Goal: Check status

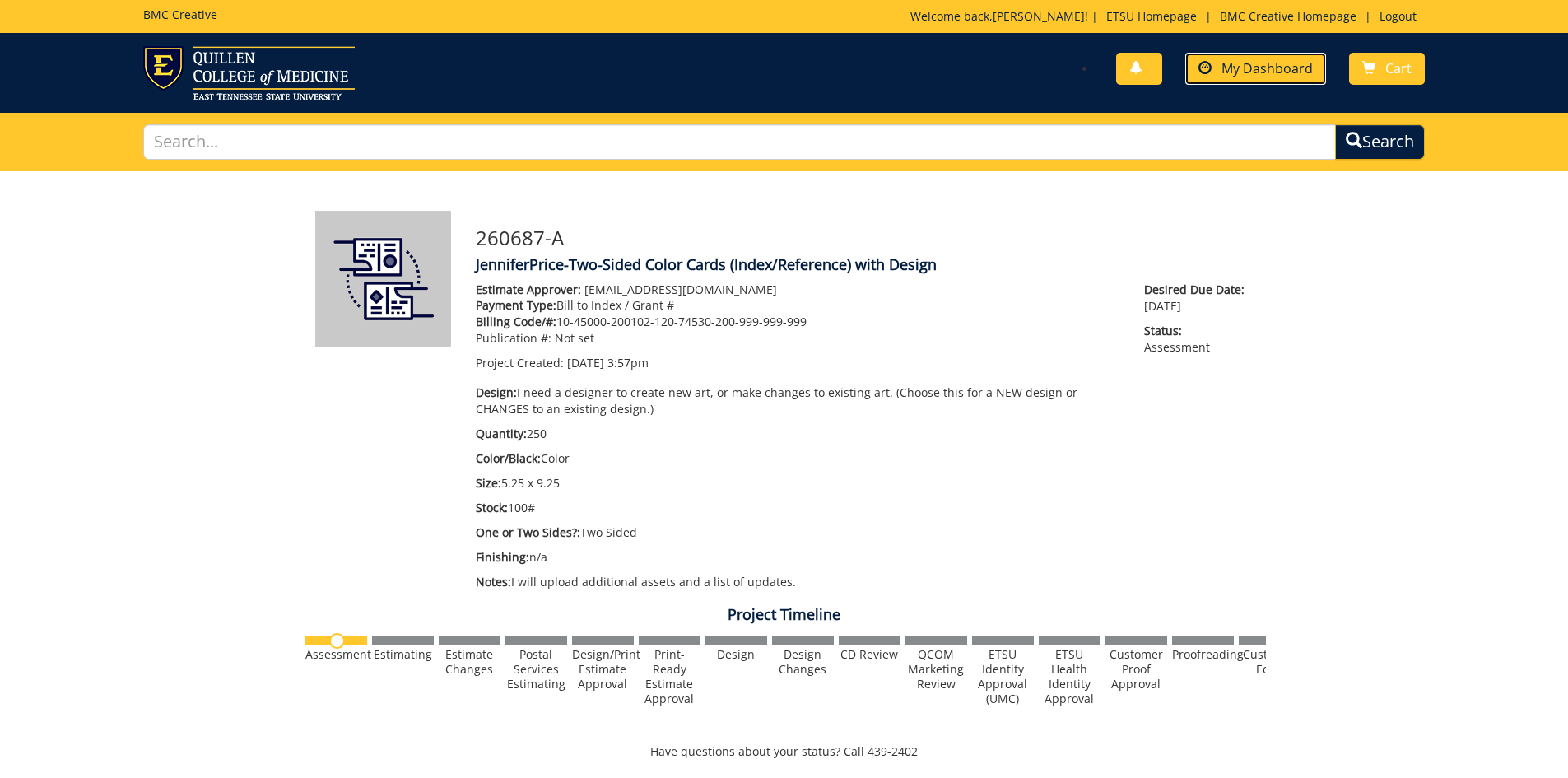
click at [1233, 63] on span "My Dashboard" at bounding box center [1268, 68] width 91 height 18
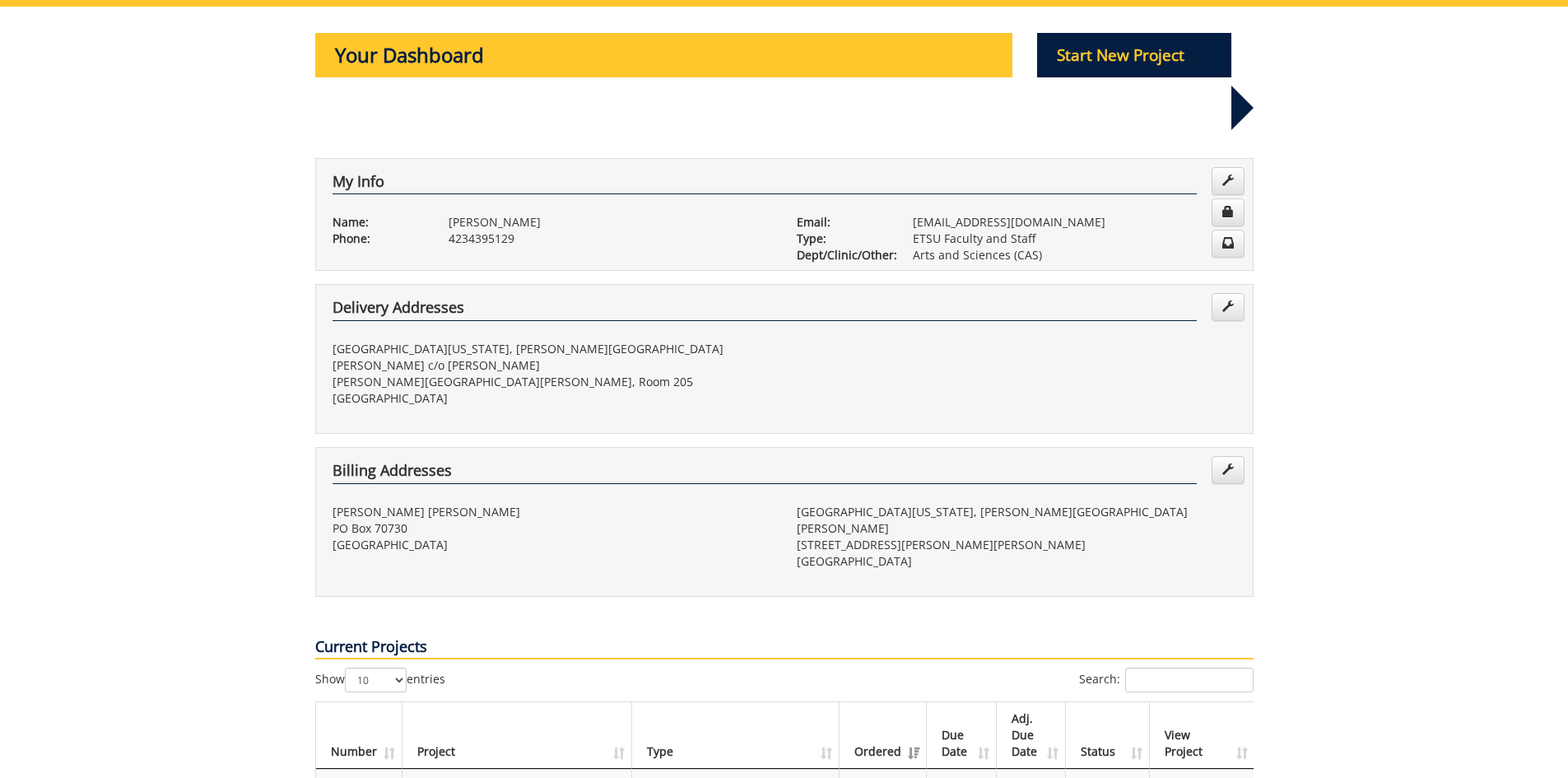
scroll to position [493, 0]
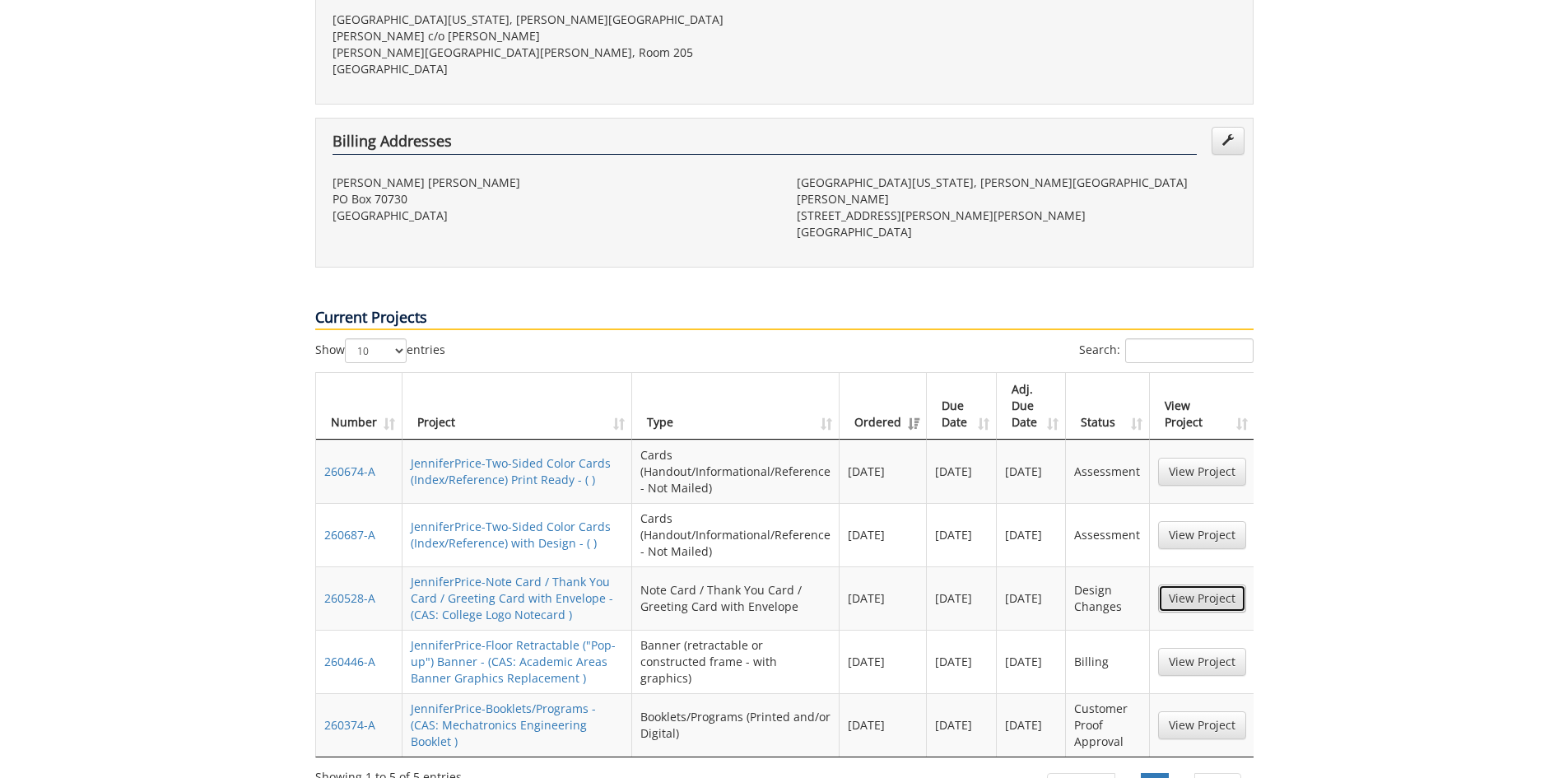
click at [1200, 584] on link "View Project" at bounding box center [1202, 598] width 88 height 28
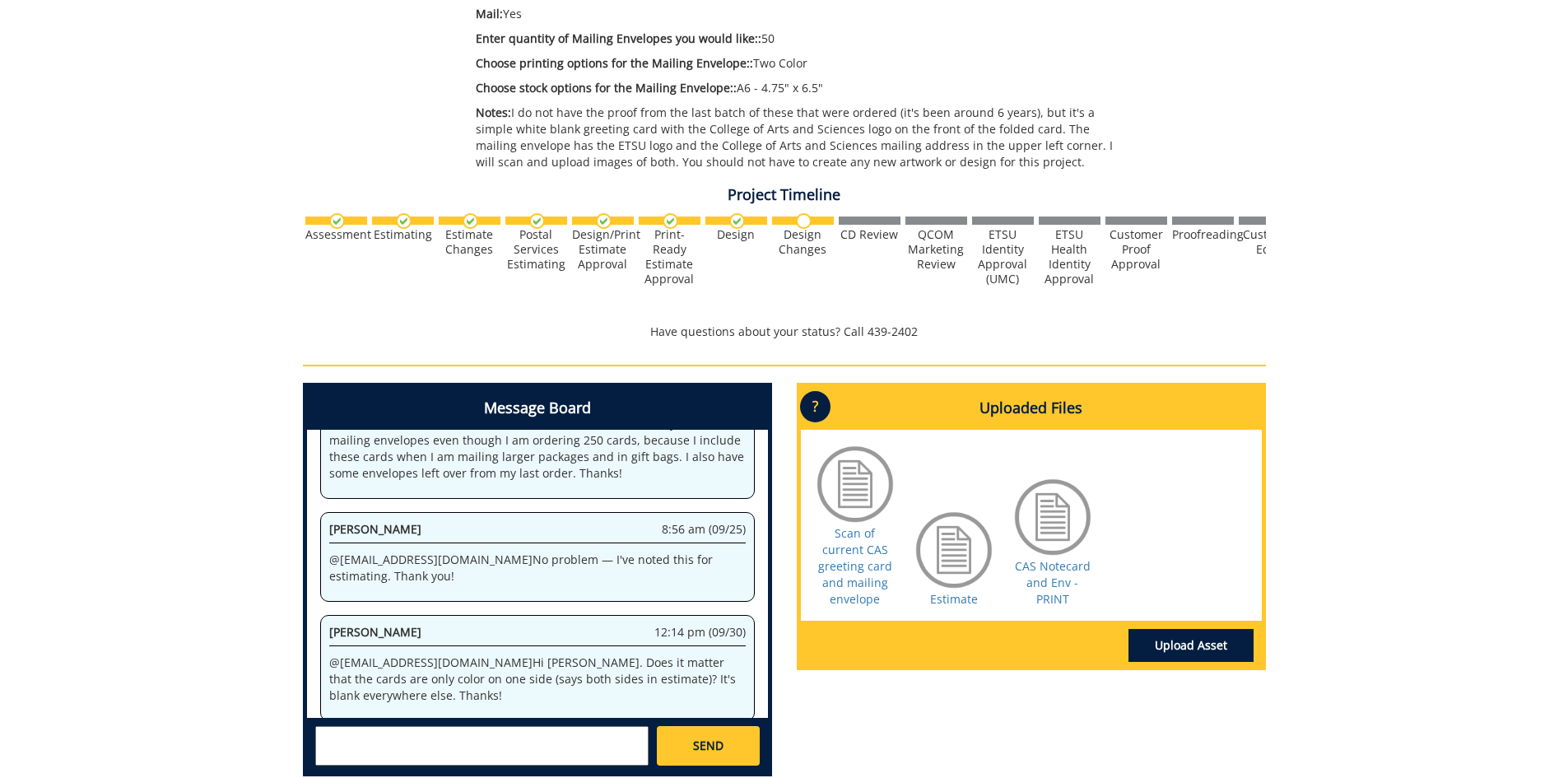
scroll to position [740, 0]
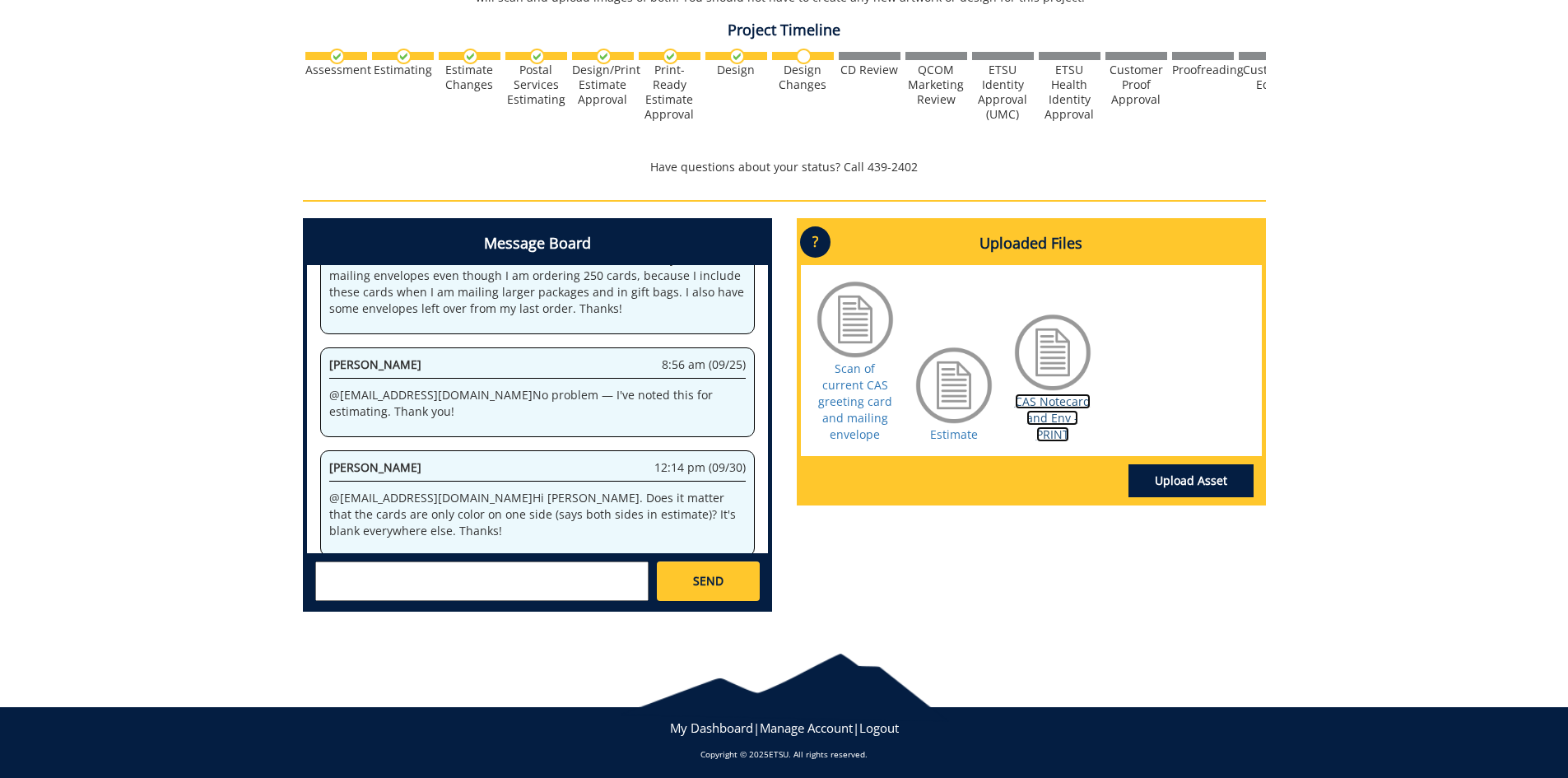
click at [1066, 421] on link "CAS Notecard and Env - PRINT" at bounding box center [1052, 417] width 76 height 48
